Goal: Navigation & Orientation: Find specific page/section

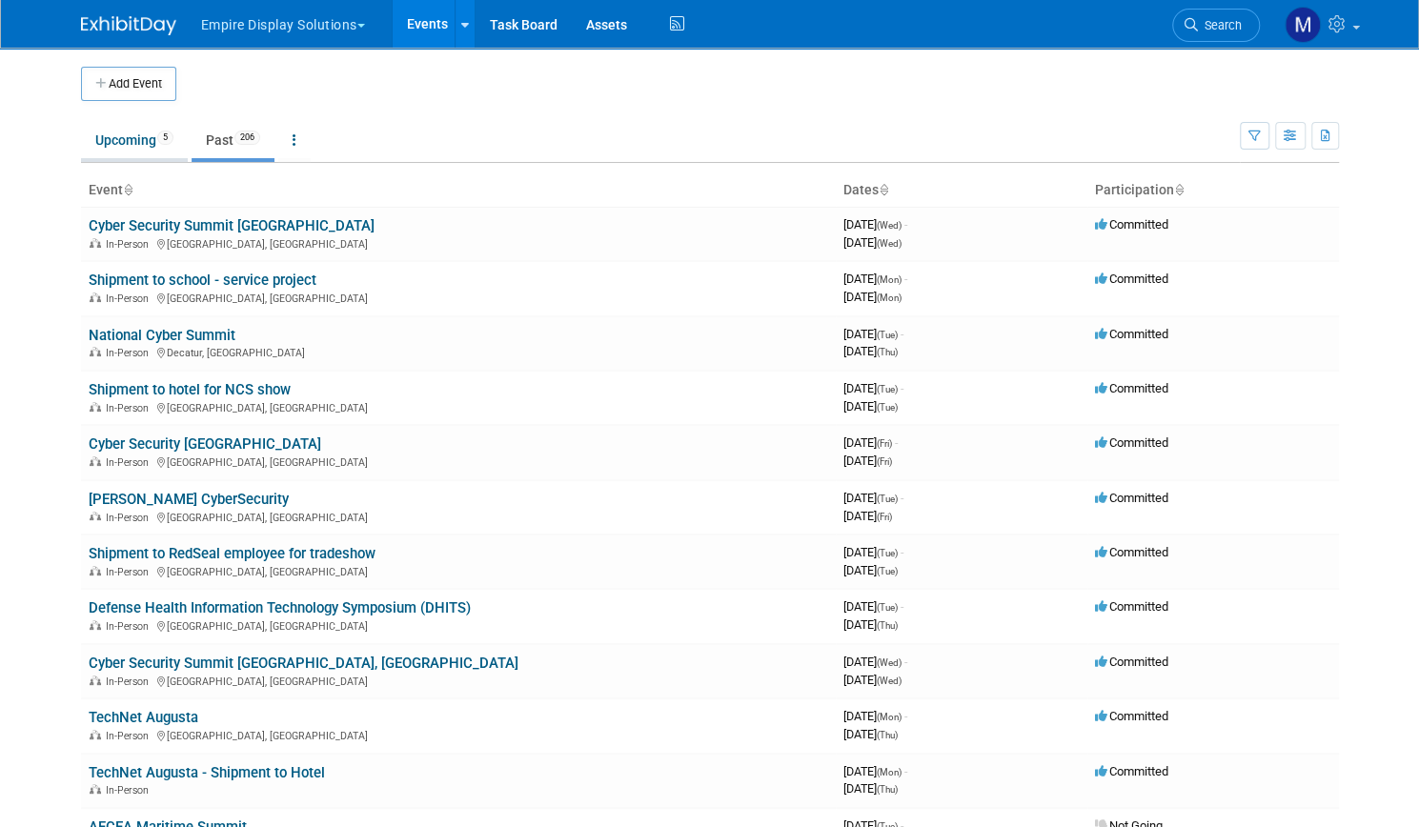
click at [103, 147] on link "Upcoming 5" at bounding box center [134, 140] width 107 height 36
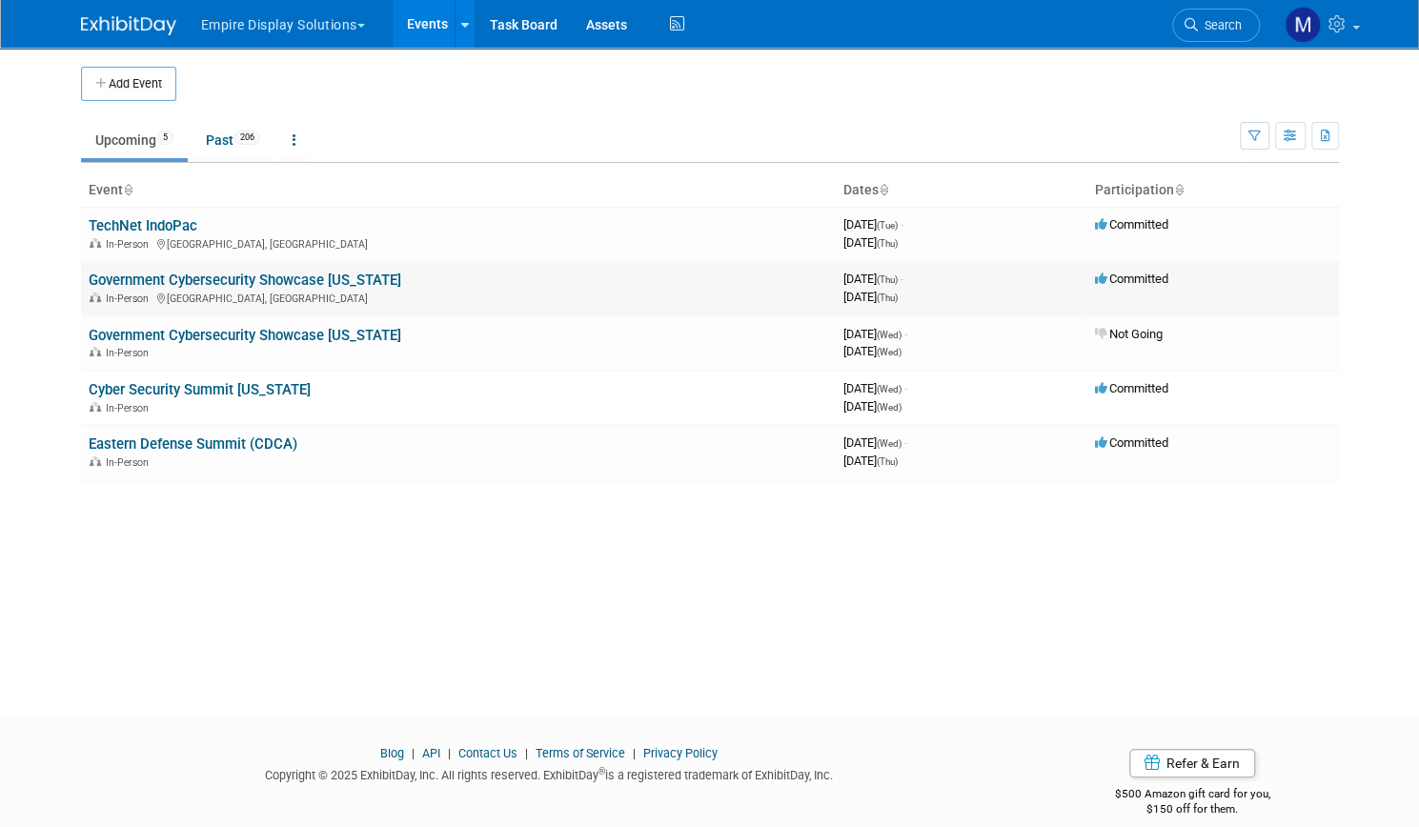
click at [181, 285] on link "Government Cybersecurity Showcase [US_STATE]" at bounding box center [245, 280] width 313 height 17
